Goal: Check status

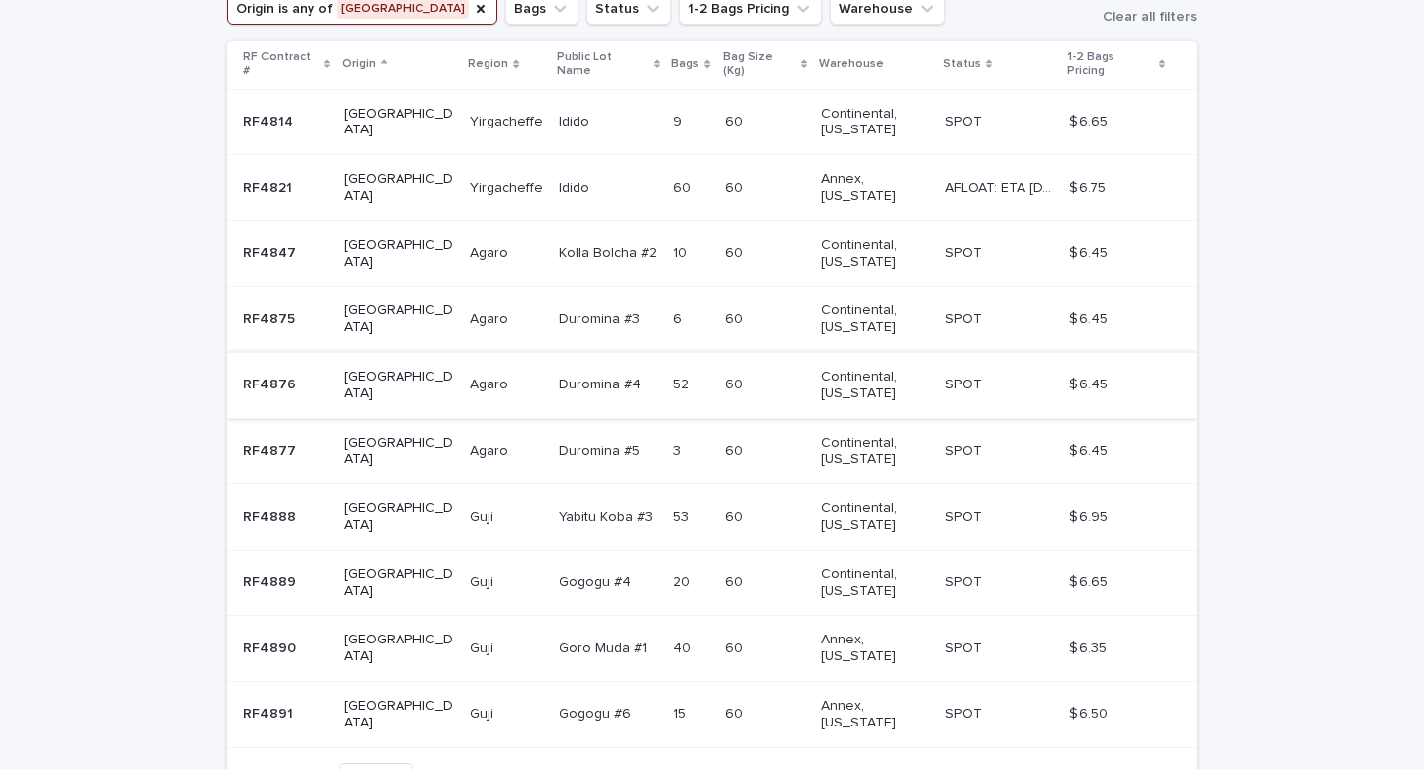
scroll to position [398, 0]
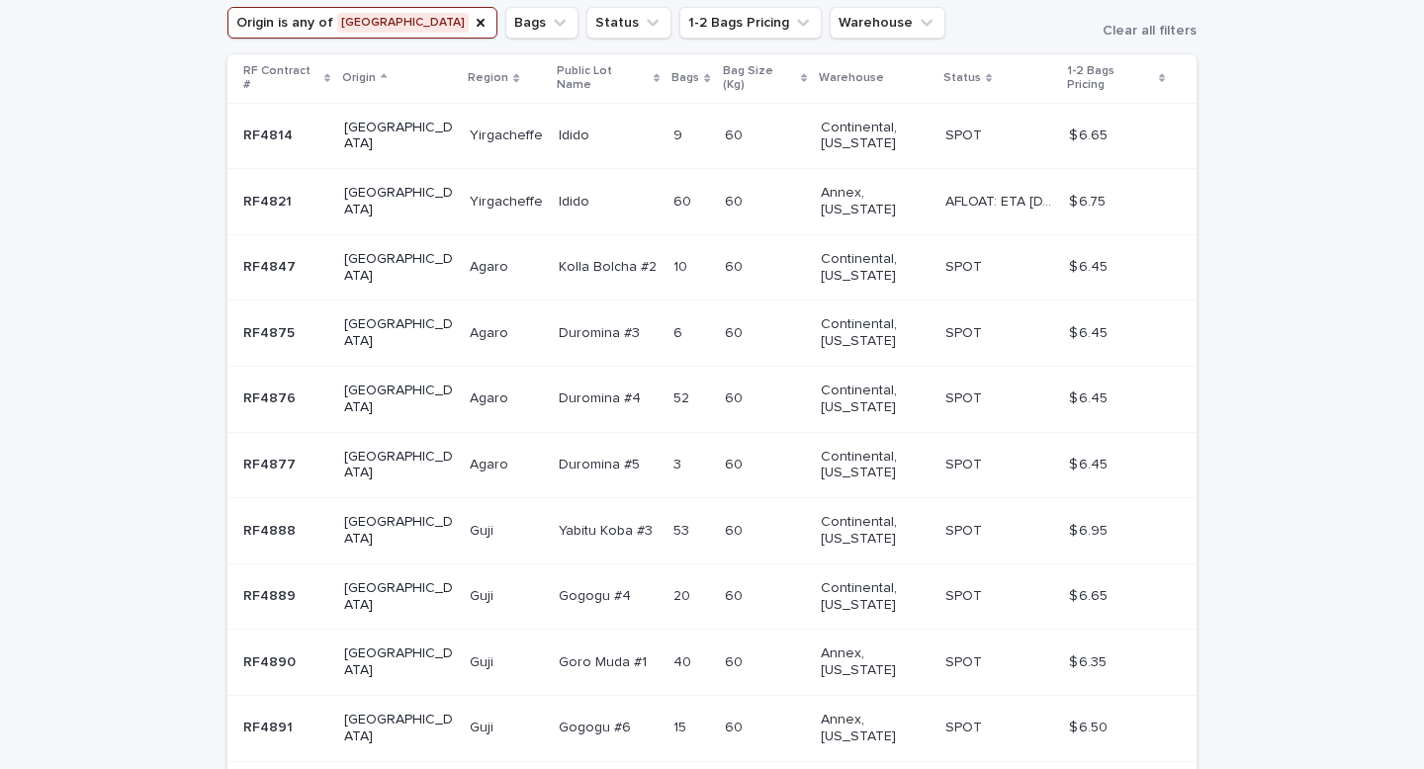
click at [964, 190] on p "AFLOAT: ETA [DATE]" at bounding box center [1001, 200] width 112 height 21
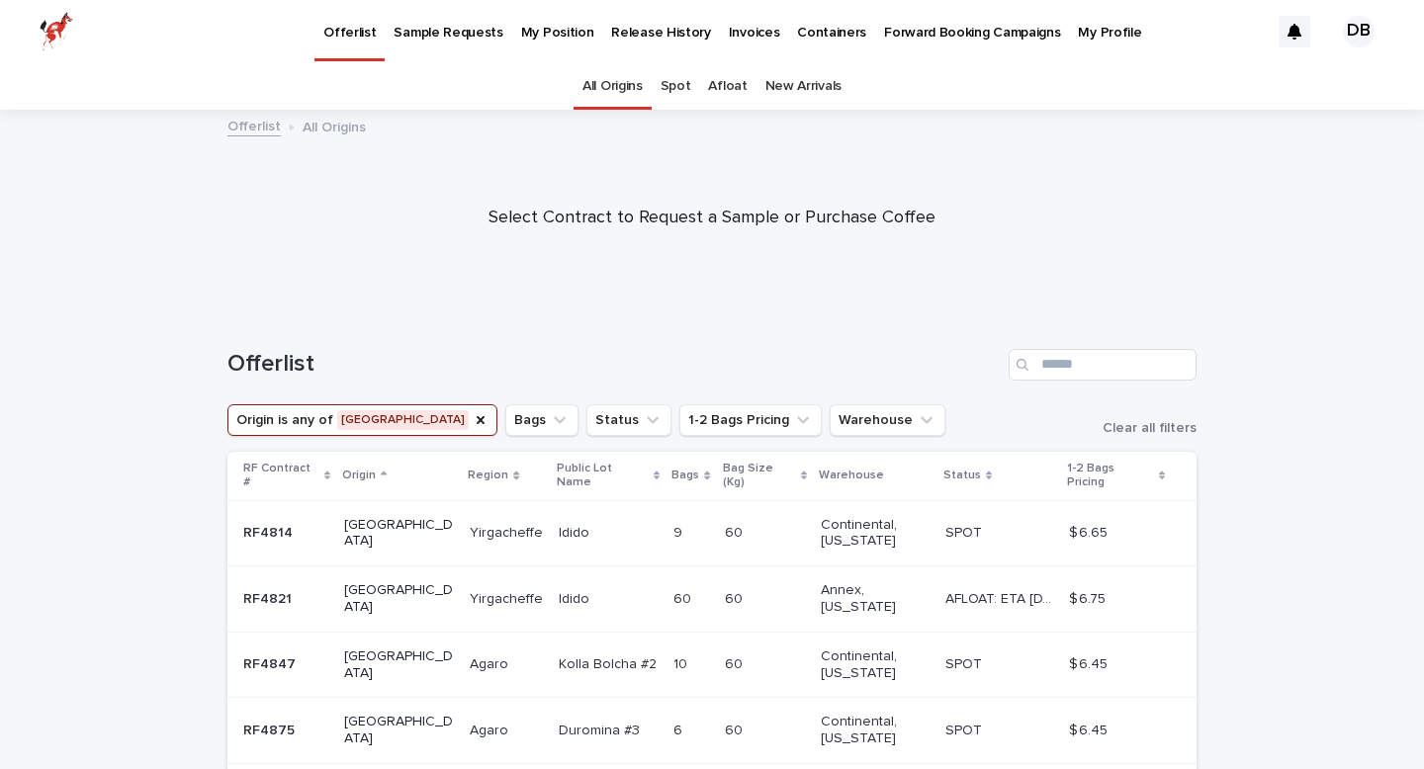
click at [760, 546] on td "60 60" at bounding box center [765, 533] width 97 height 66
